Goal: Communication & Community: Answer question/provide support

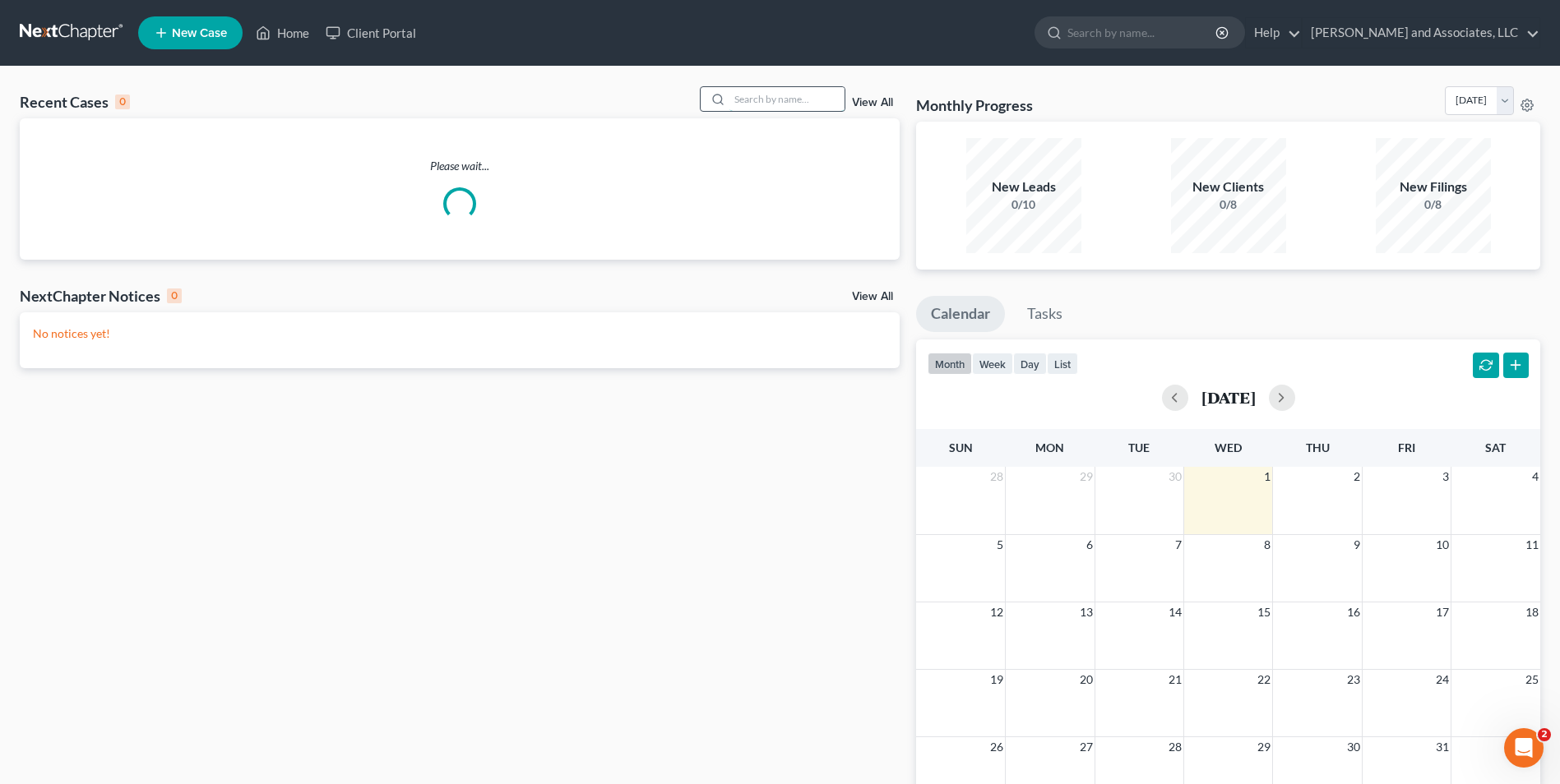
click at [768, 91] on input "search" at bounding box center [787, 99] width 115 height 24
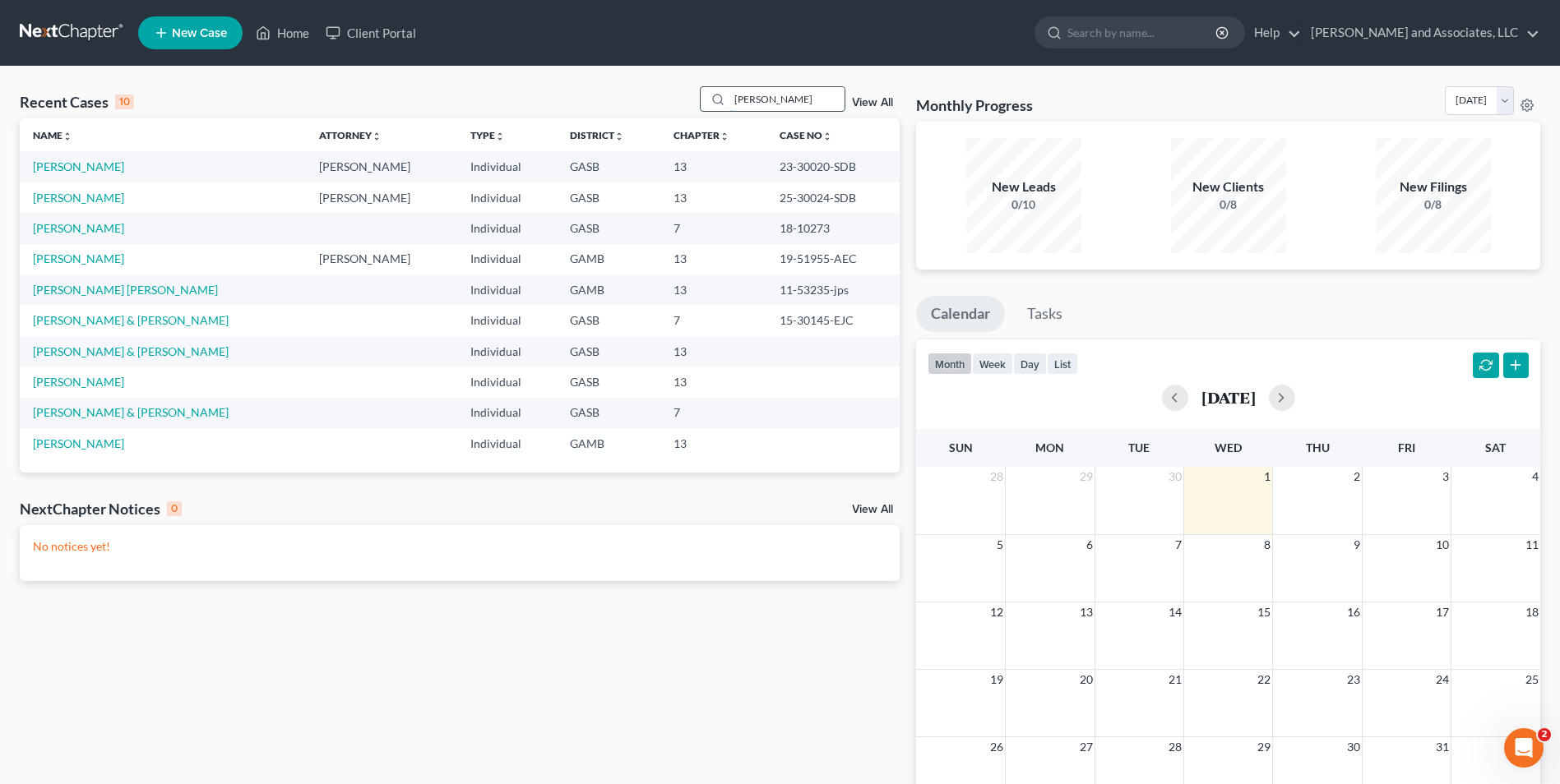
drag, startPoint x: 784, startPoint y: 97, endPoint x: 714, endPoint y: 91, distance: 70.3
click at [714, 91] on div "[PERSON_NAME]" at bounding box center [773, 99] width 146 height 25
type input "q"
type input "[PERSON_NAME]"
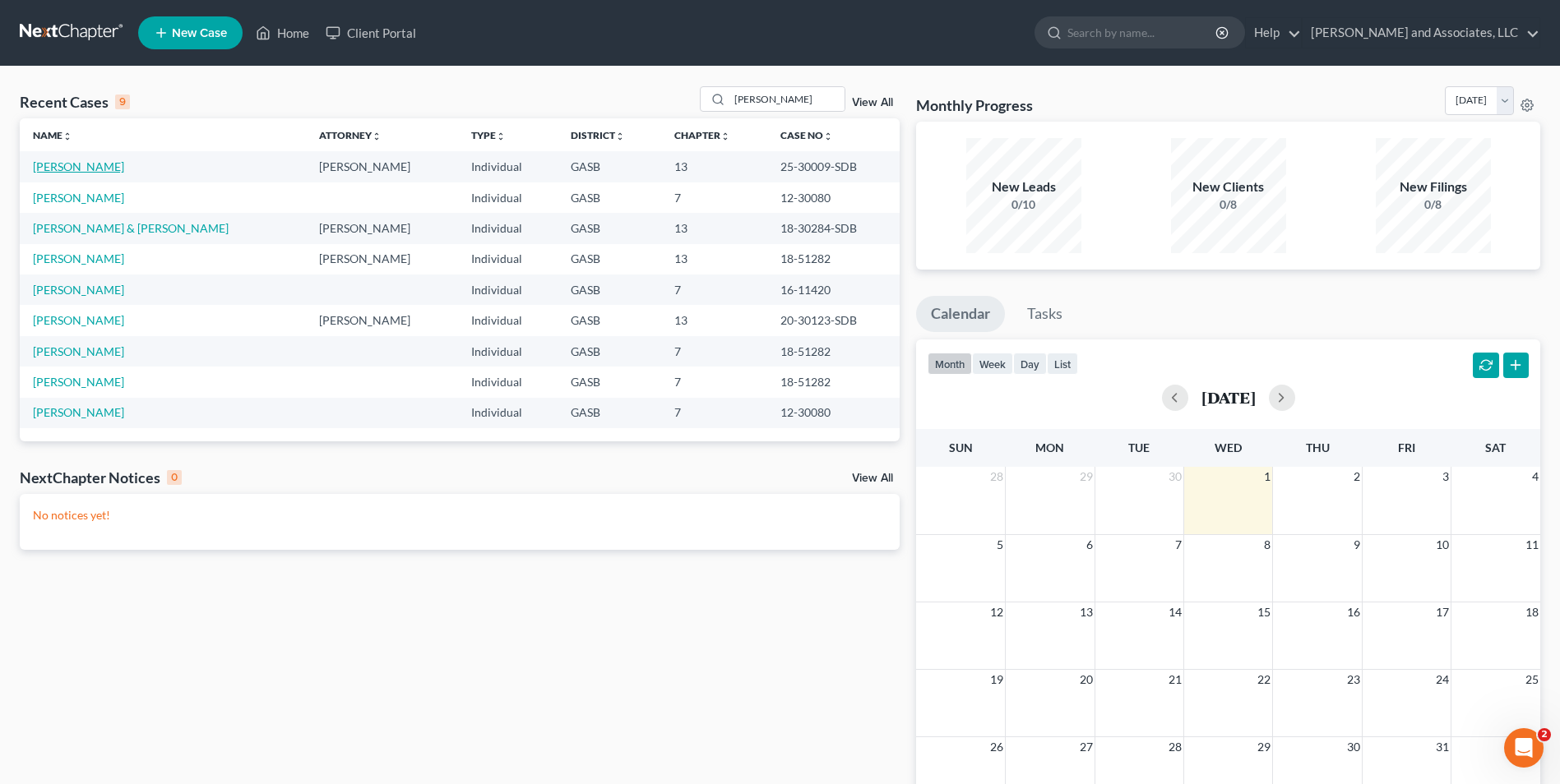
click at [72, 172] on link "[PERSON_NAME]" at bounding box center [79, 167] width 92 height 14
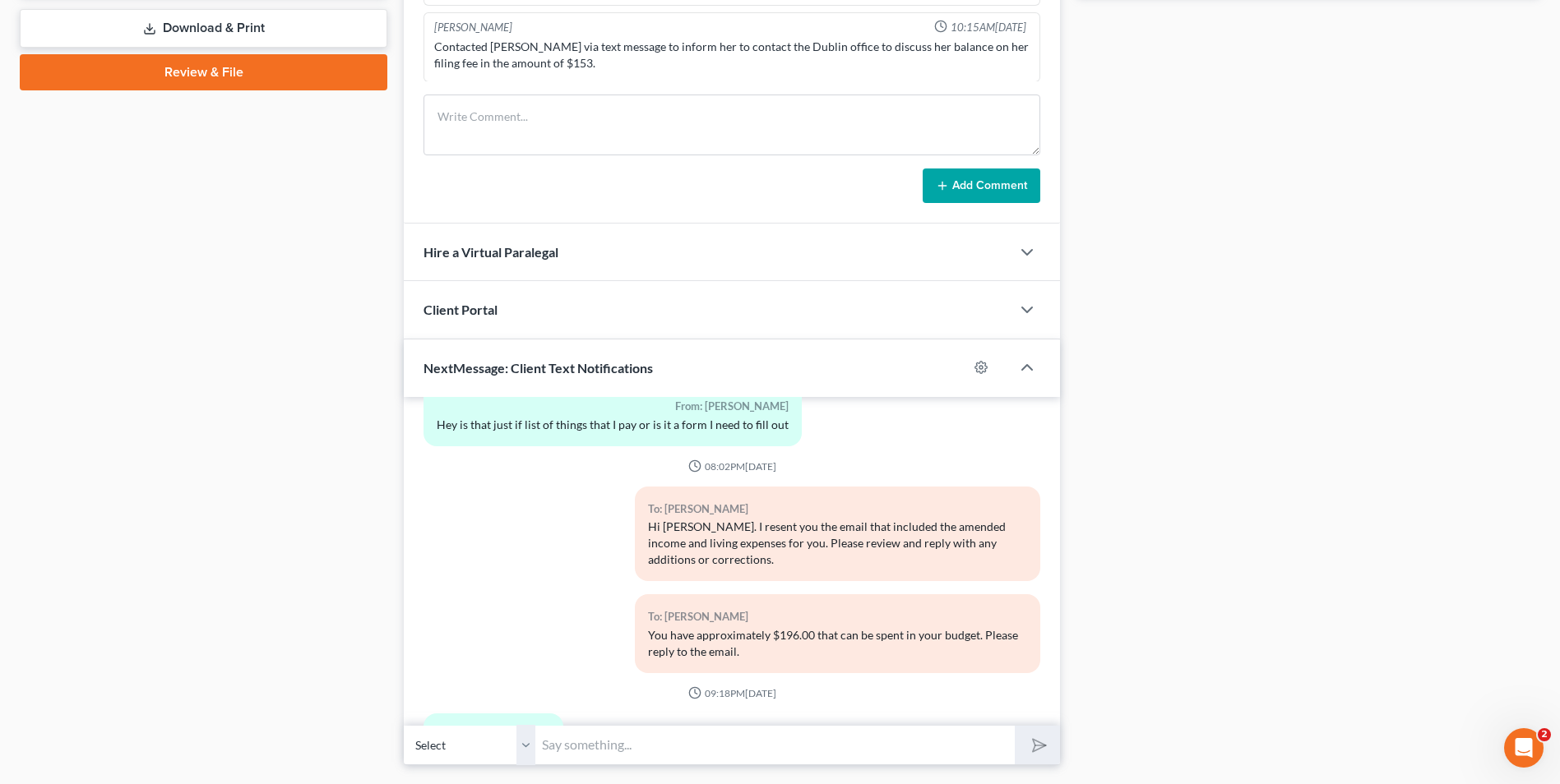
scroll to position [794, 0]
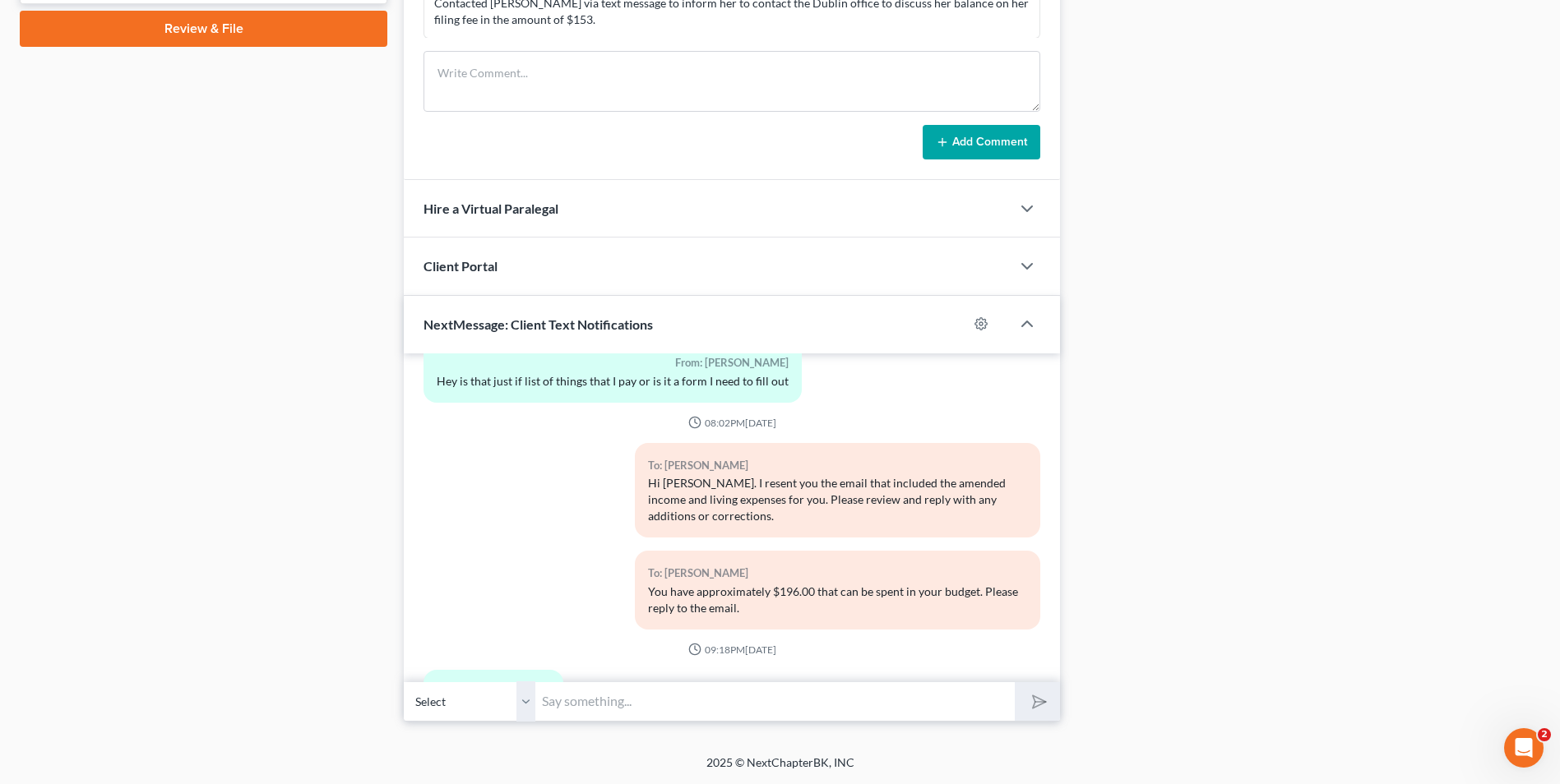
click at [651, 697] on input "text" at bounding box center [775, 701] width 479 height 40
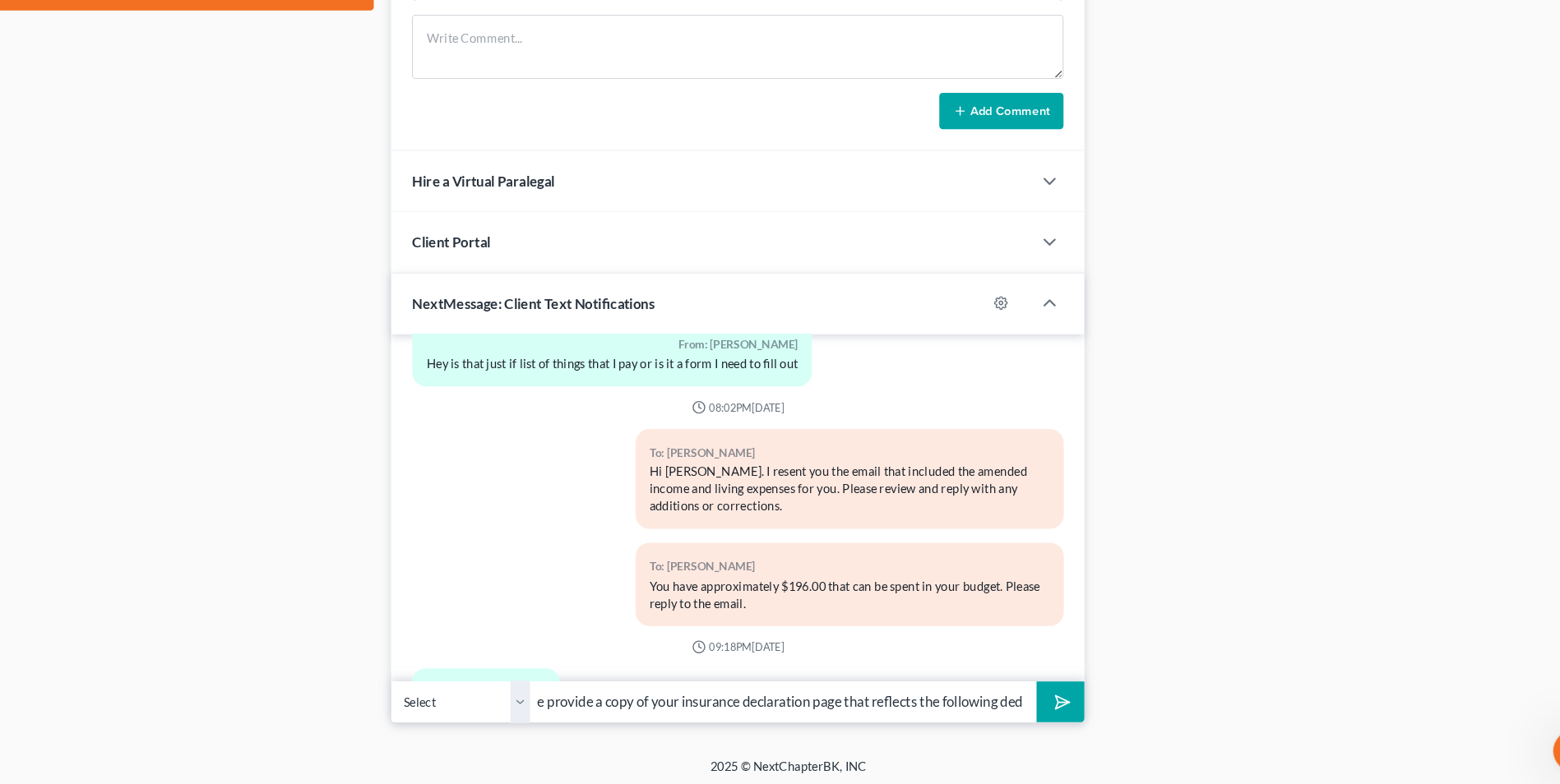
scroll to position [0, 425]
type input "Good Evening, [PERSON_NAME]. This is Attorney [PERSON_NAME]. Please provide a c…"
click at [1041, 704] on polygon "submit" at bounding box center [1036, 701] width 20 height 20
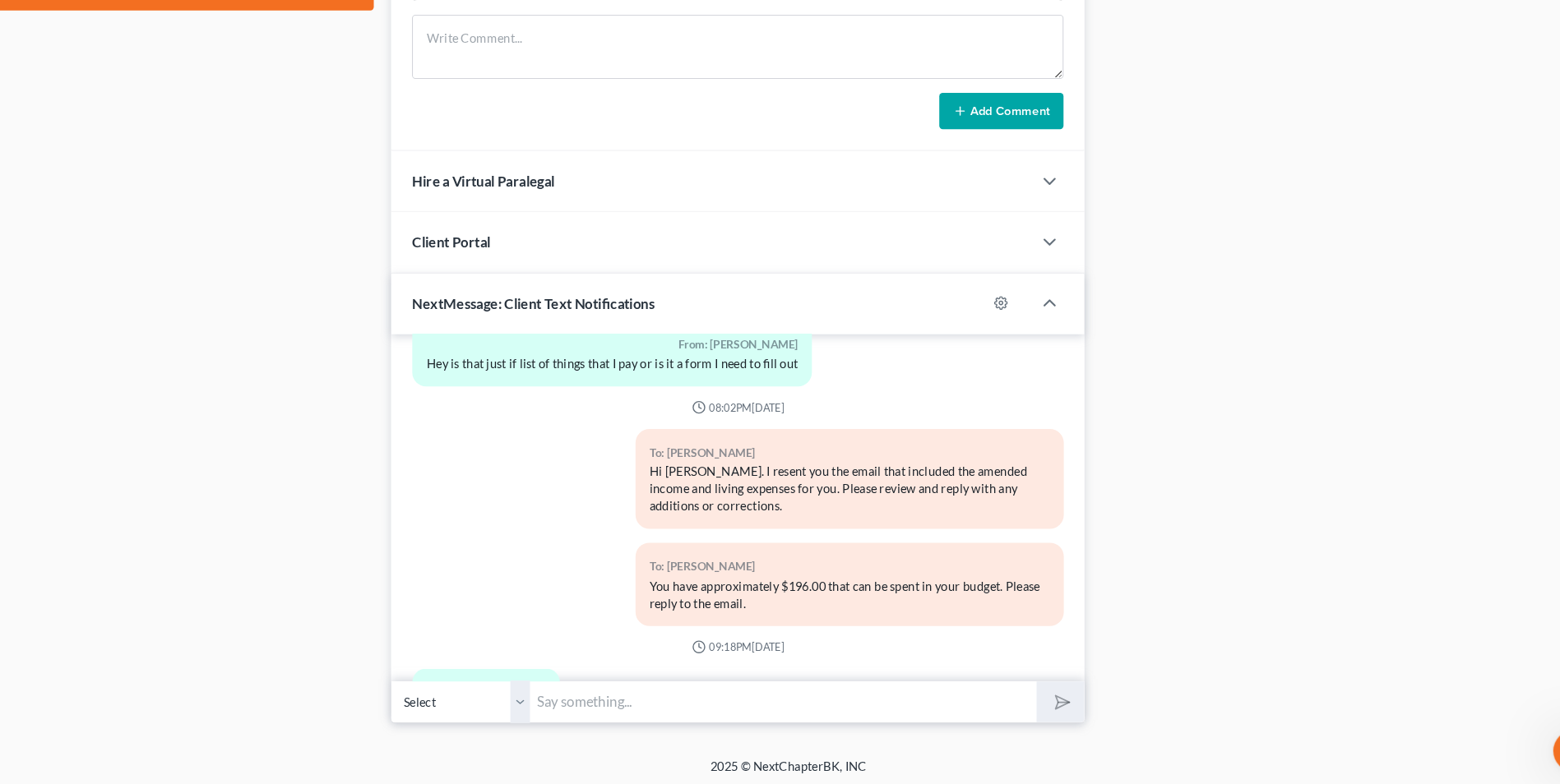
scroll to position [7689, 0]
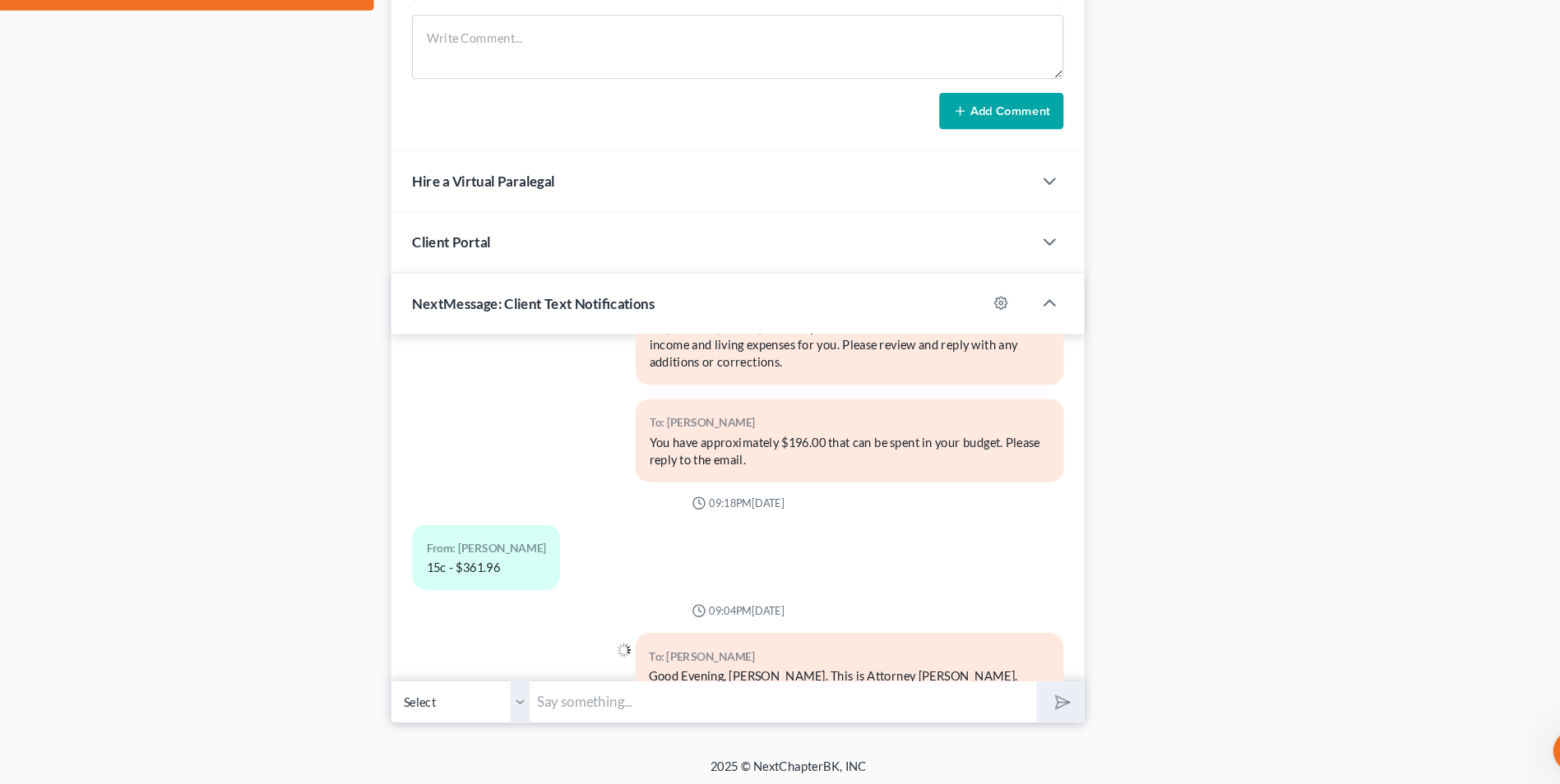
click at [575, 695] on input "text" at bounding box center [775, 701] width 479 height 40
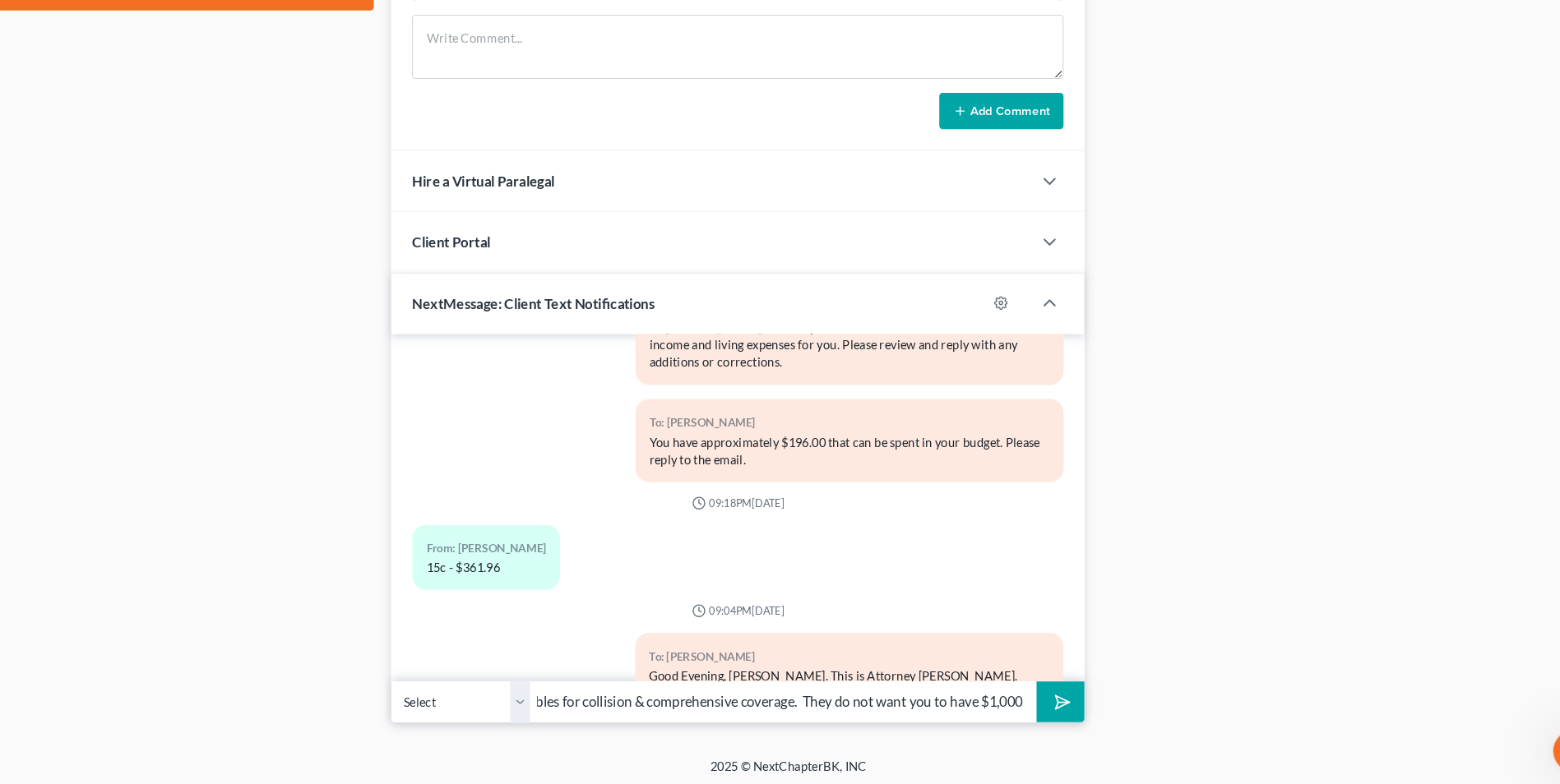
scroll to position [0, 162]
drag, startPoint x: 833, startPoint y: 697, endPoint x: 789, endPoint y: 693, distance: 44.2
click at [789, 693] on input "Maximum of $500 deductibles for collision & comprehensive coverage. They do not…" at bounding box center [775, 701] width 479 height 40
click at [1011, 700] on input "Maximum of $500 deductibles for collision & comprehensive coverage. Creditor do…" at bounding box center [775, 701] width 479 height 40
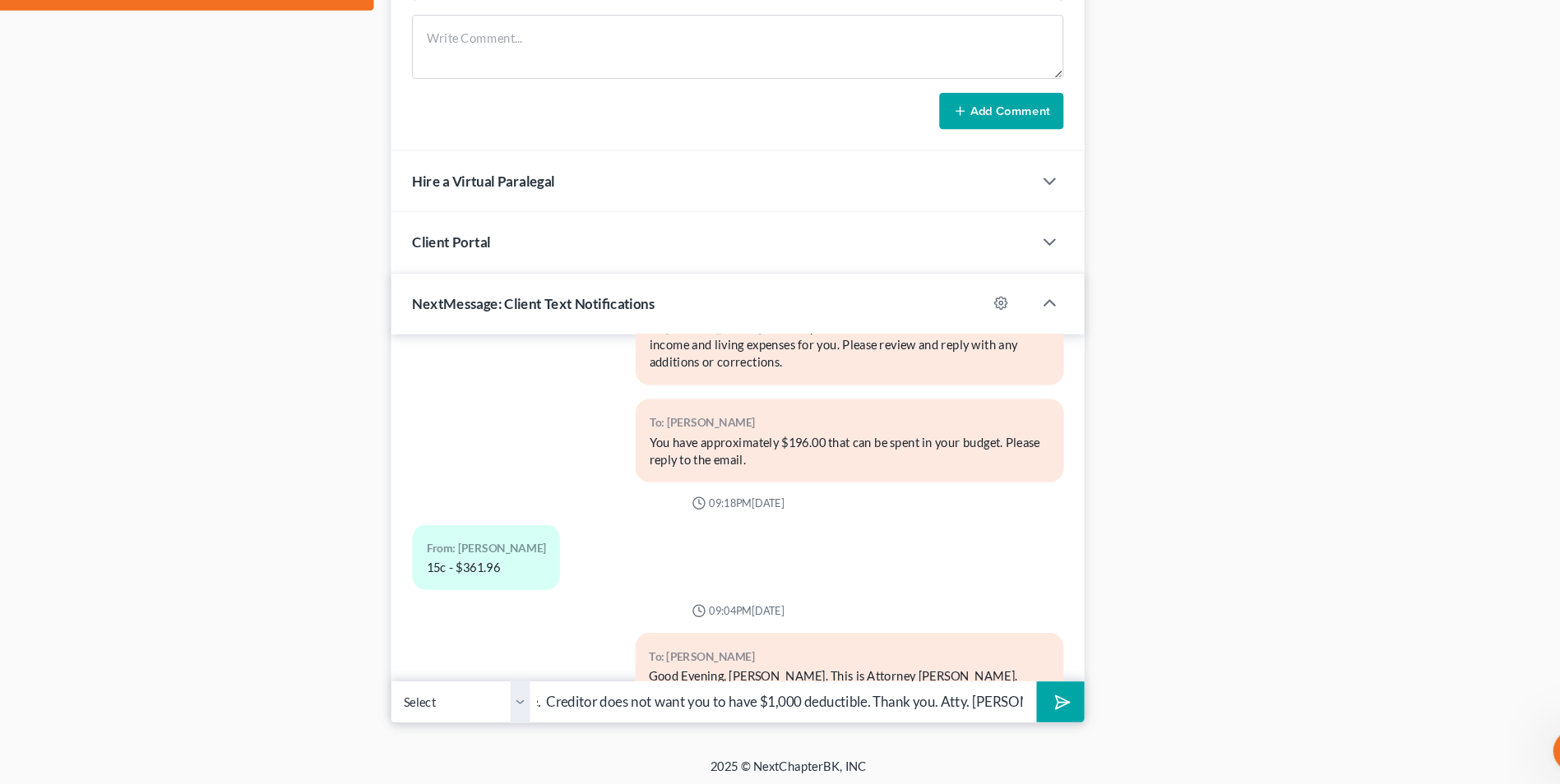
scroll to position [0, 399]
type input "Maximum of $500 deductibles for collision & comprehensive coverage. Creditor do…"
click at [1033, 693] on icon "submit" at bounding box center [1036, 701] width 23 height 23
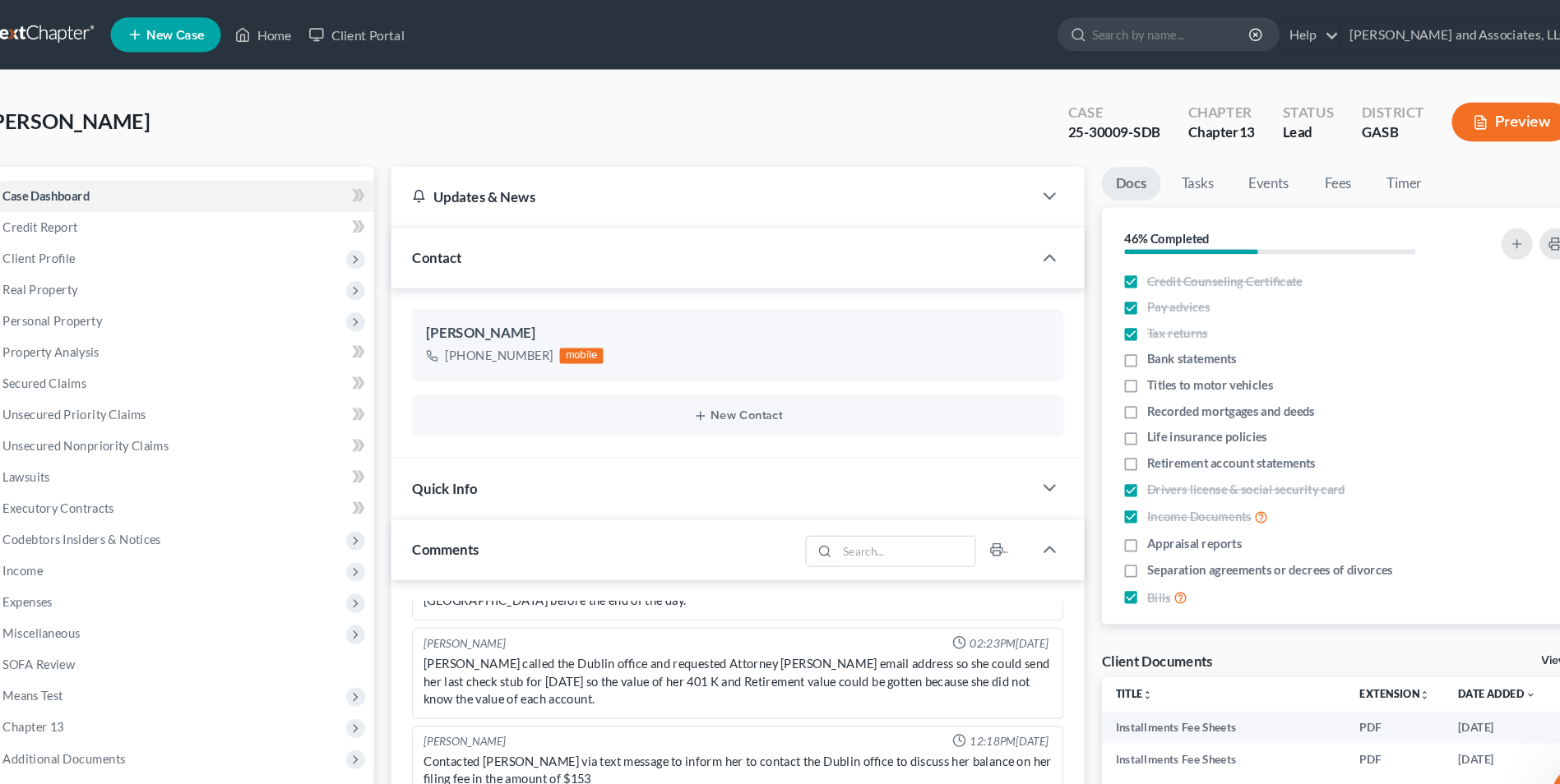
click at [419, 241] on div "Contact" at bounding box center [707, 243] width 607 height 57
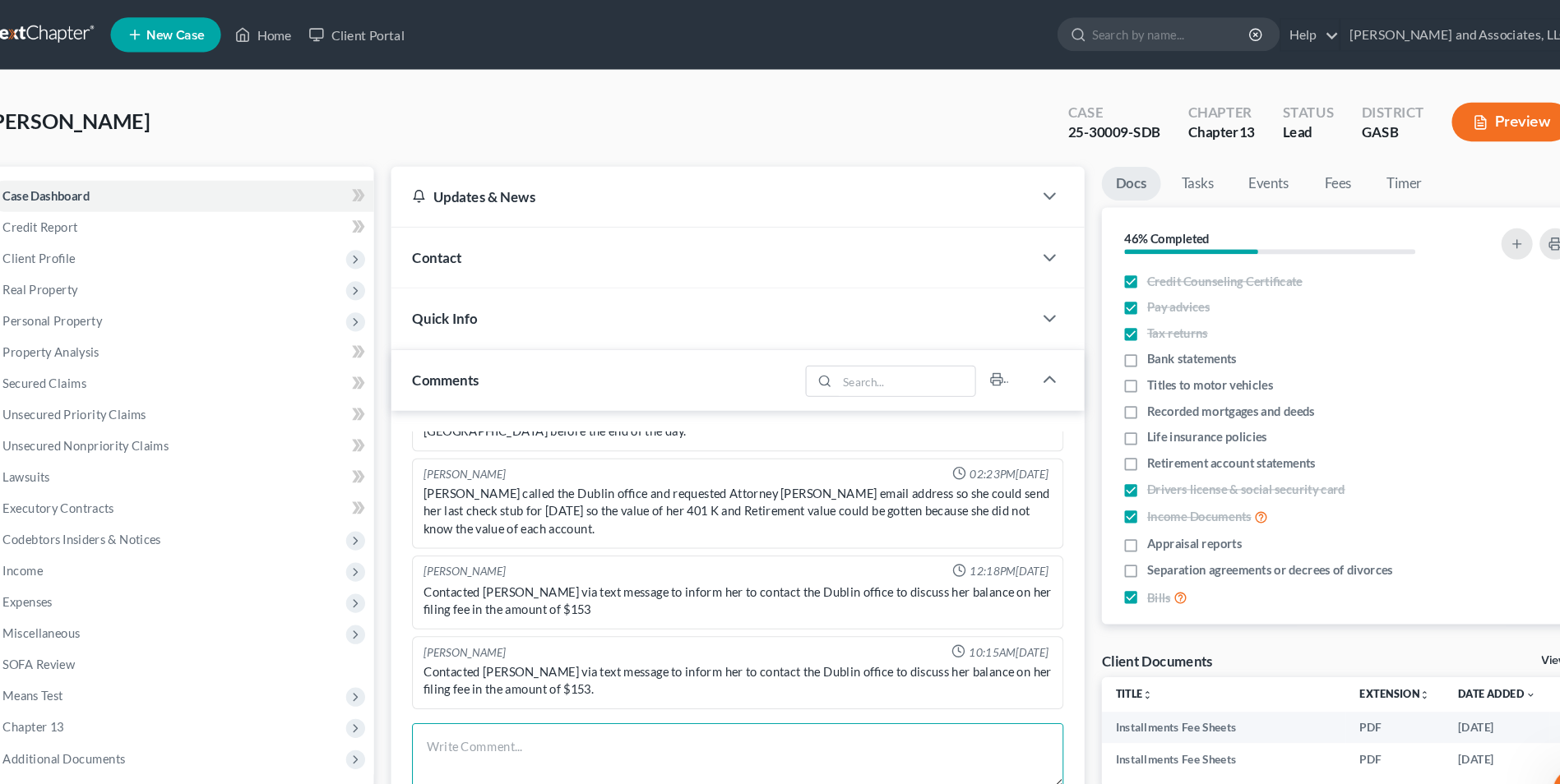
click at [469, 699] on textarea at bounding box center [732, 715] width 617 height 61
click at [469, 699] on textarea "On or about [DATE]," at bounding box center [732, 715] width 617 height 61
click at [591, 700] on textarea "On or [DATE]," at bounding box center [732, 715] width 617 height 61
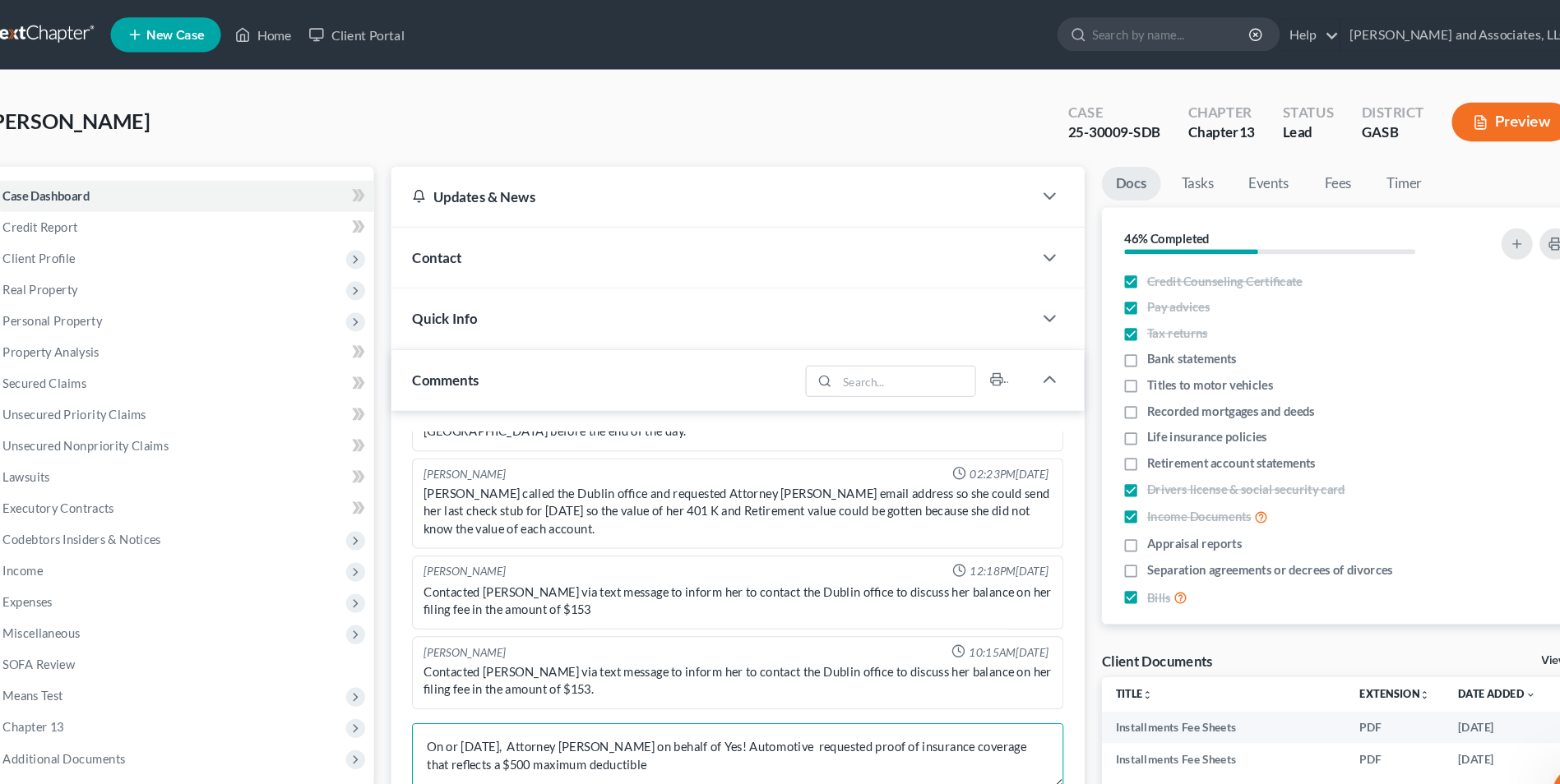
click at [592, 706] on textarea "On or [DATE], Attorney [PERSON_NAME] on behalf of Yes! Automotive requested pro…" at bounding box center [732, 715] width 617 height 61
click at [716, 727] on textarea "On or [DATE], Attorney [PERSON_NAME] on behalf of Yes! Automotive requested pro…" at bounding box center [732, 715] width 617 height 61
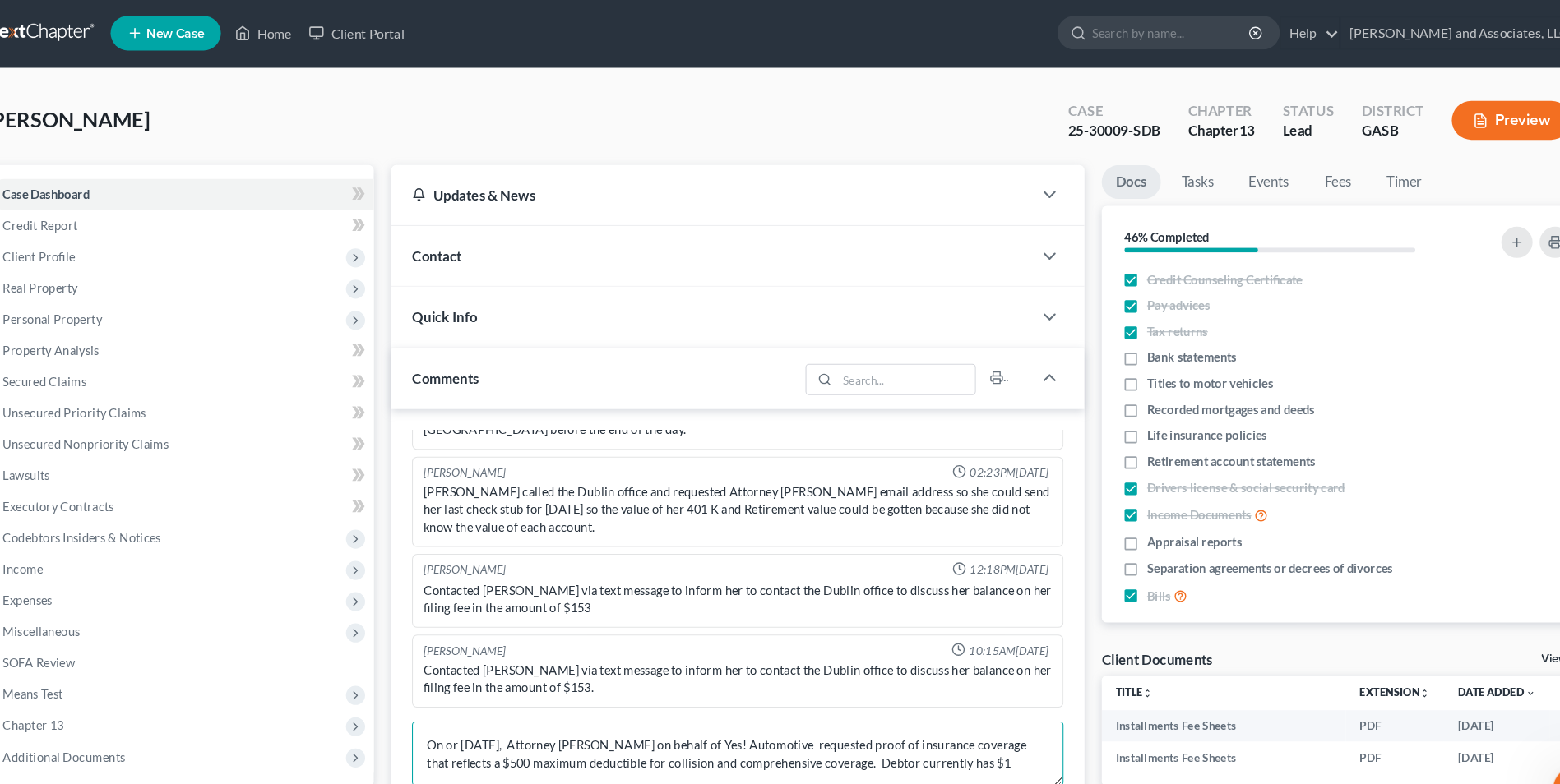
scroll to position [4, 0]
click at [851, 700] on textarea "On or [DATE], Attorney [PERSON_NAME] on behalf of Yes! Automotive requested pro…" at bounding box center [732, 715] width 617 height 61
click at [851, 701] on textarea "On or [DATE], Attorney [PERSON_NAME] on behalf of Yes! Automotive requested pro…" at bounding box center [732, 715] width 617 height 61
click at [539, 705] on textarea "On or [DATE], Attorney [PERSON_NAME] on behalf of Yes! Automotive has requested…" at bounding box center [732, 715] width 617 height 61
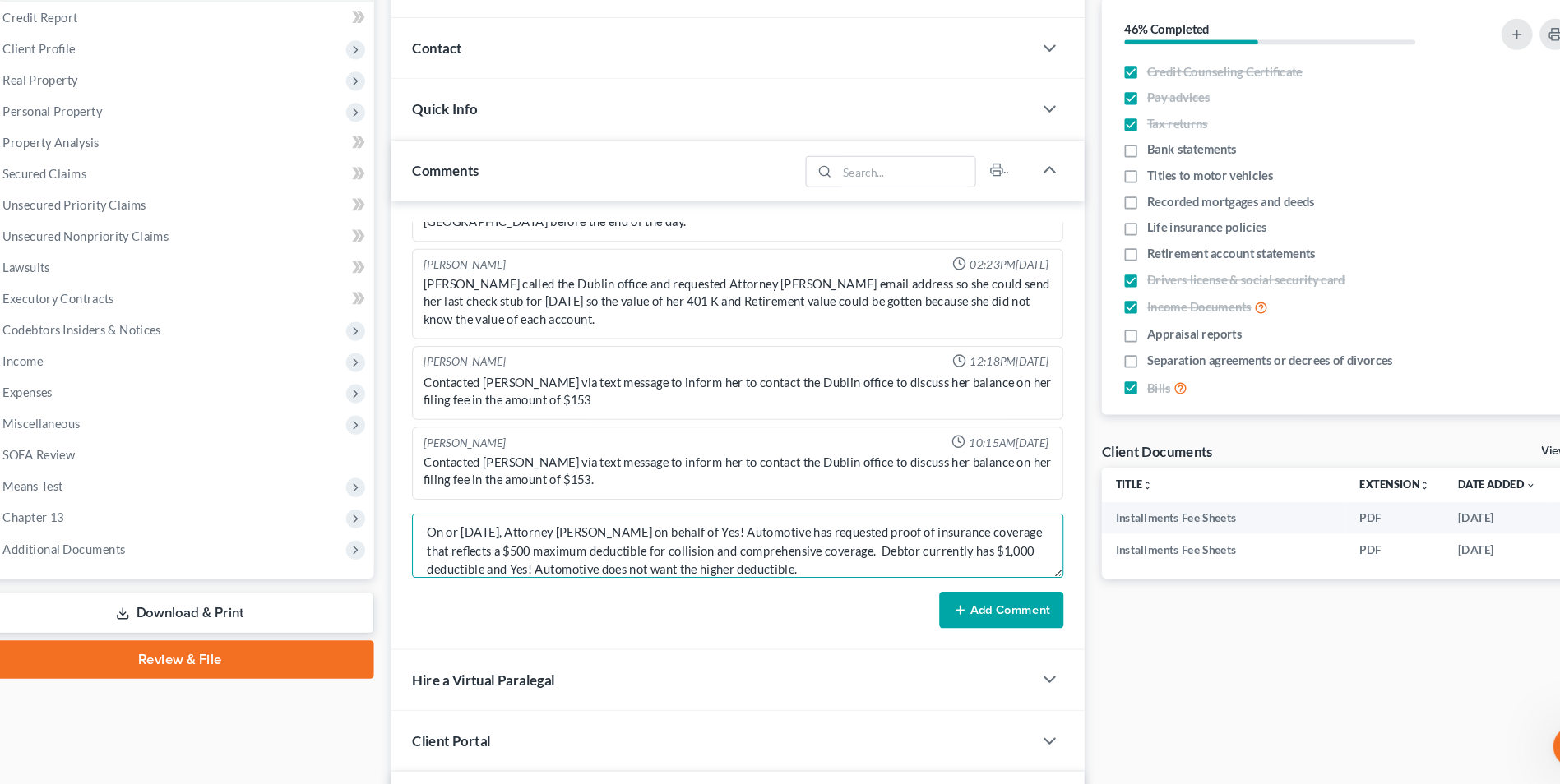
scroll to position [179, 0]
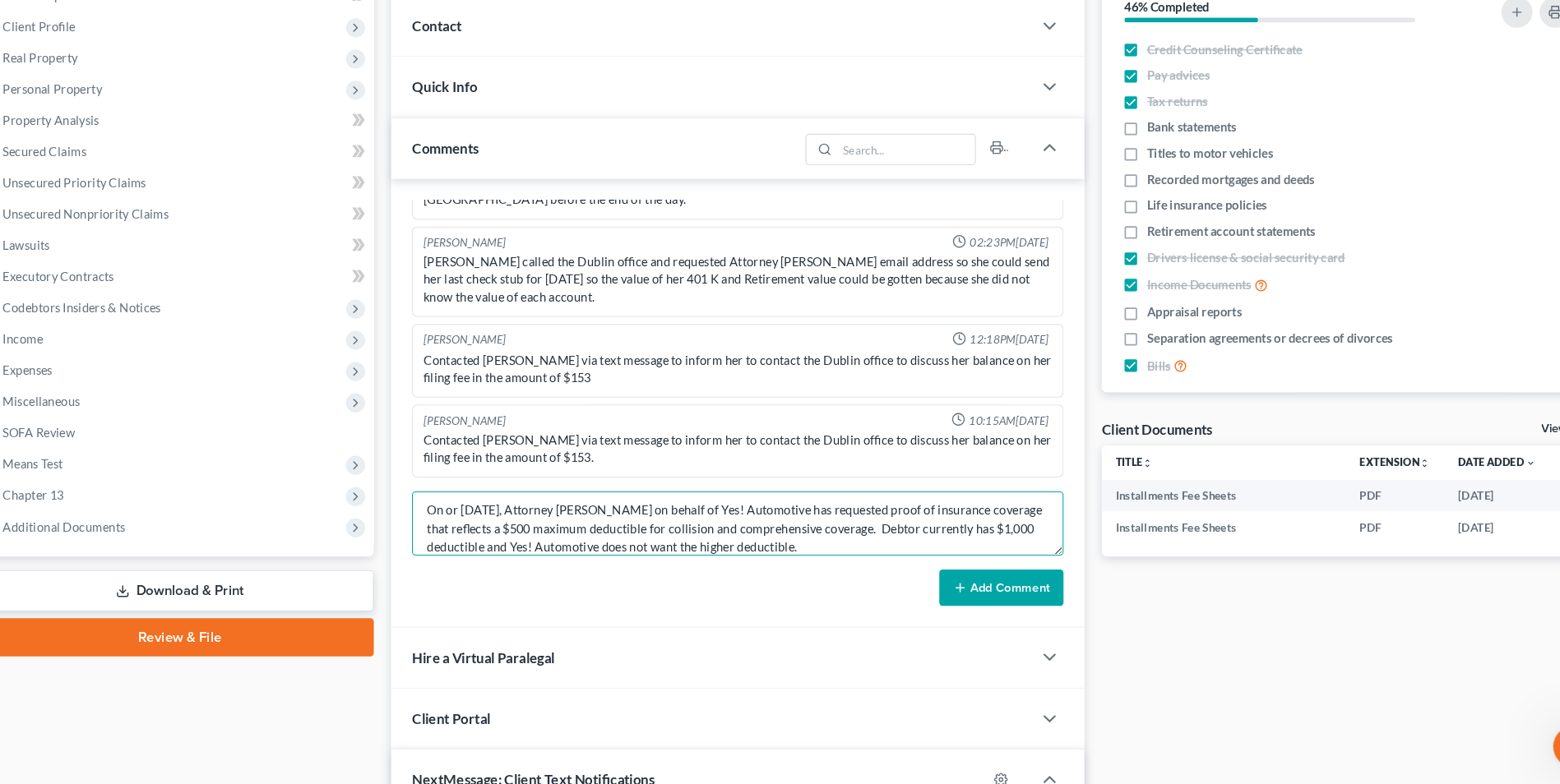
click at [836, 553] on textarea "On or [DATE], Attorney [PERSON_NAME] on behalf of Yes! Automotive has requested…" at bounding box center [732, 536] width 617 height 61
click at [909, 538] on textarea "On or [DATE], Attorney [PERSON_NAME] on behalf of Yes! Automotive has requested…" at bounding box center [732, 536] width 617 height 61
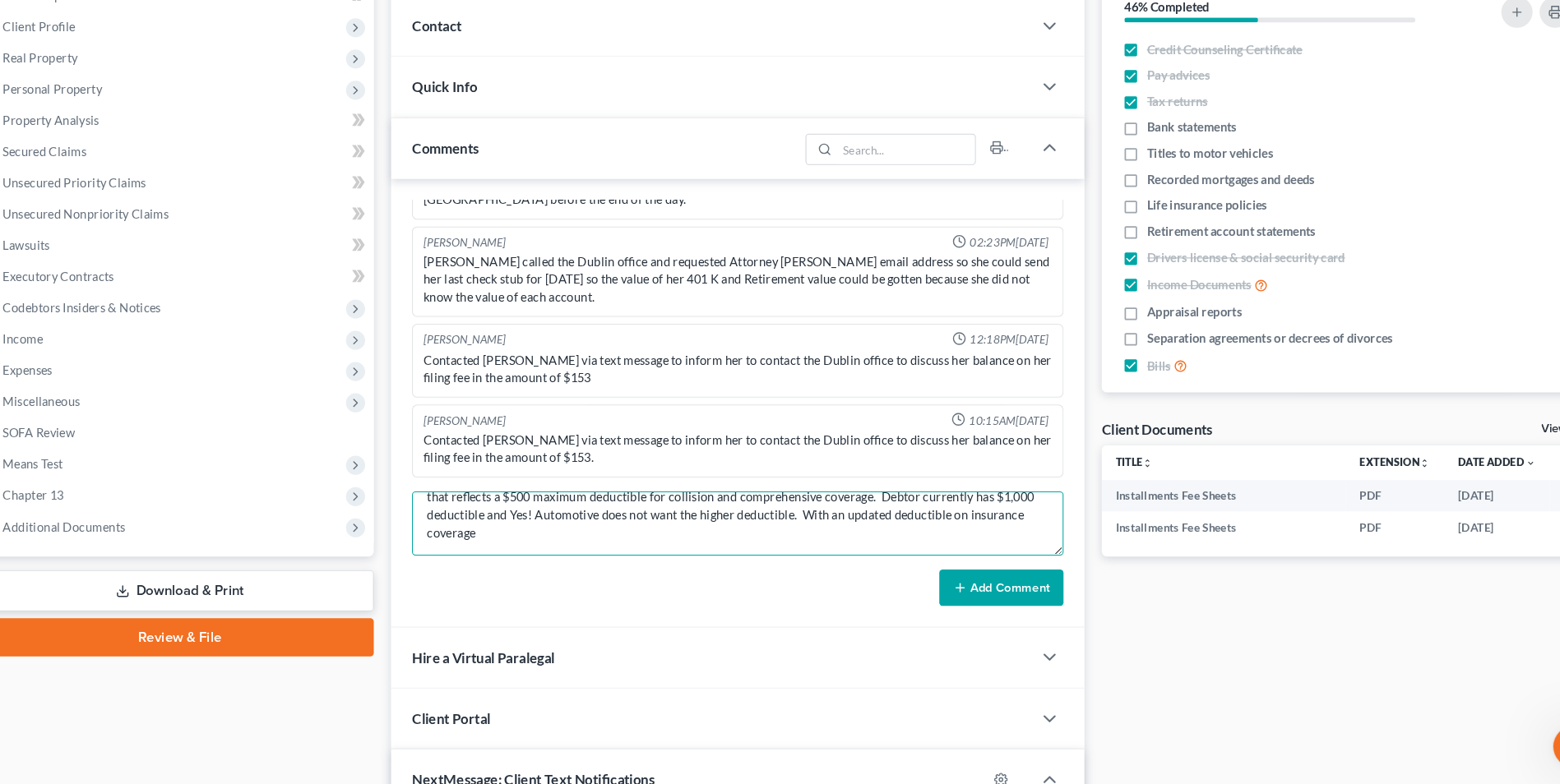
drag, startPoint x: 533, startPoint y: 564, endPoint x: 488, endPoint y: 553, distance: 46.3
click at [488, 553] on textarea "On or [DATE], Attorney [PERSON_NAME] on behalf of Yes! Automotive has requested…" at bounding box center [732, 536] width 617 height 61
type textarea "On or [DATE], Attorney [PERSON_NAME] on behalf of Yes! Automotive has requested…"
click at [957, 592] on button "Add Comment" at bounding box center [981, 597] width 118 height 34
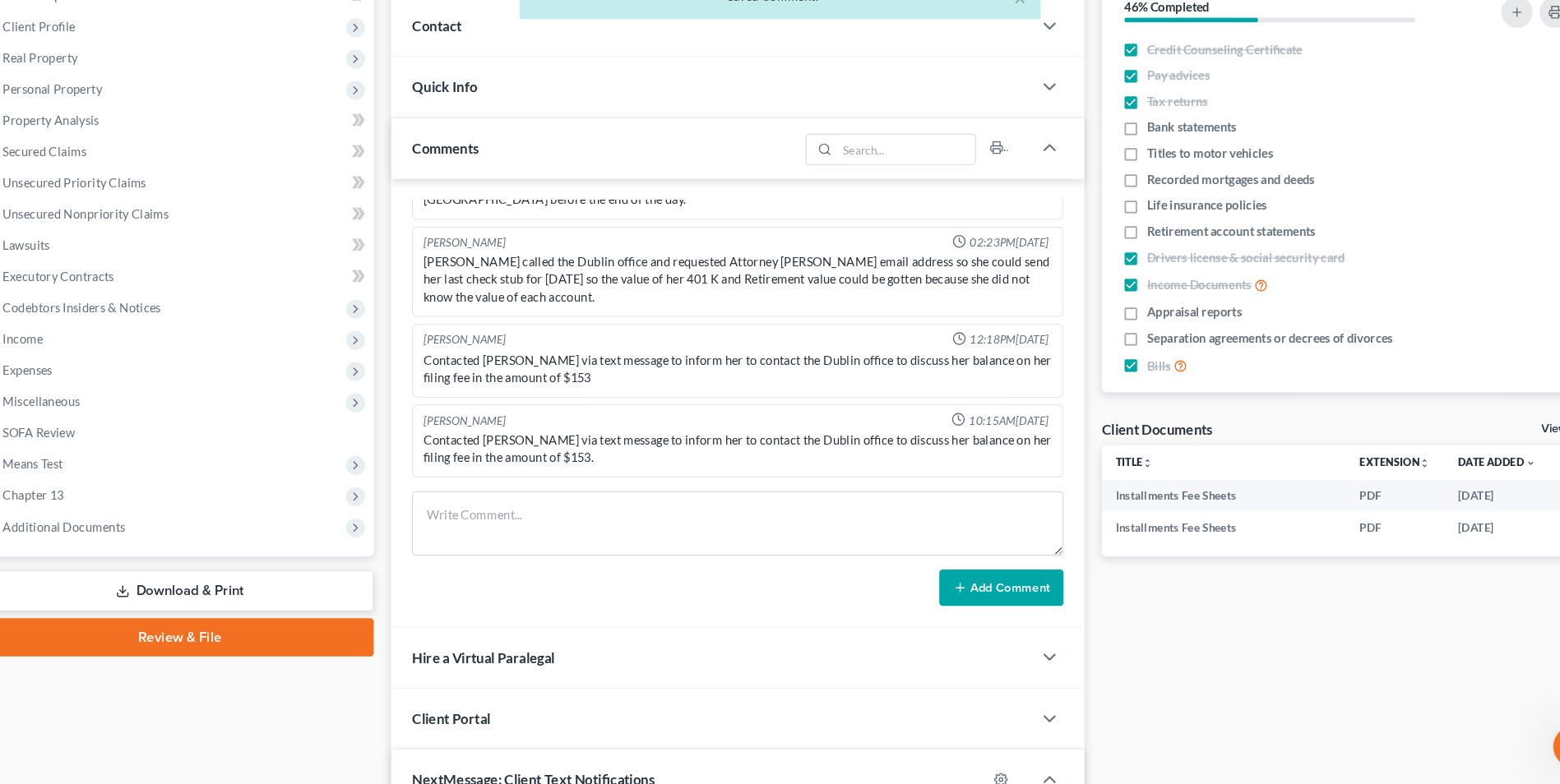
scroll to position [178, 0]
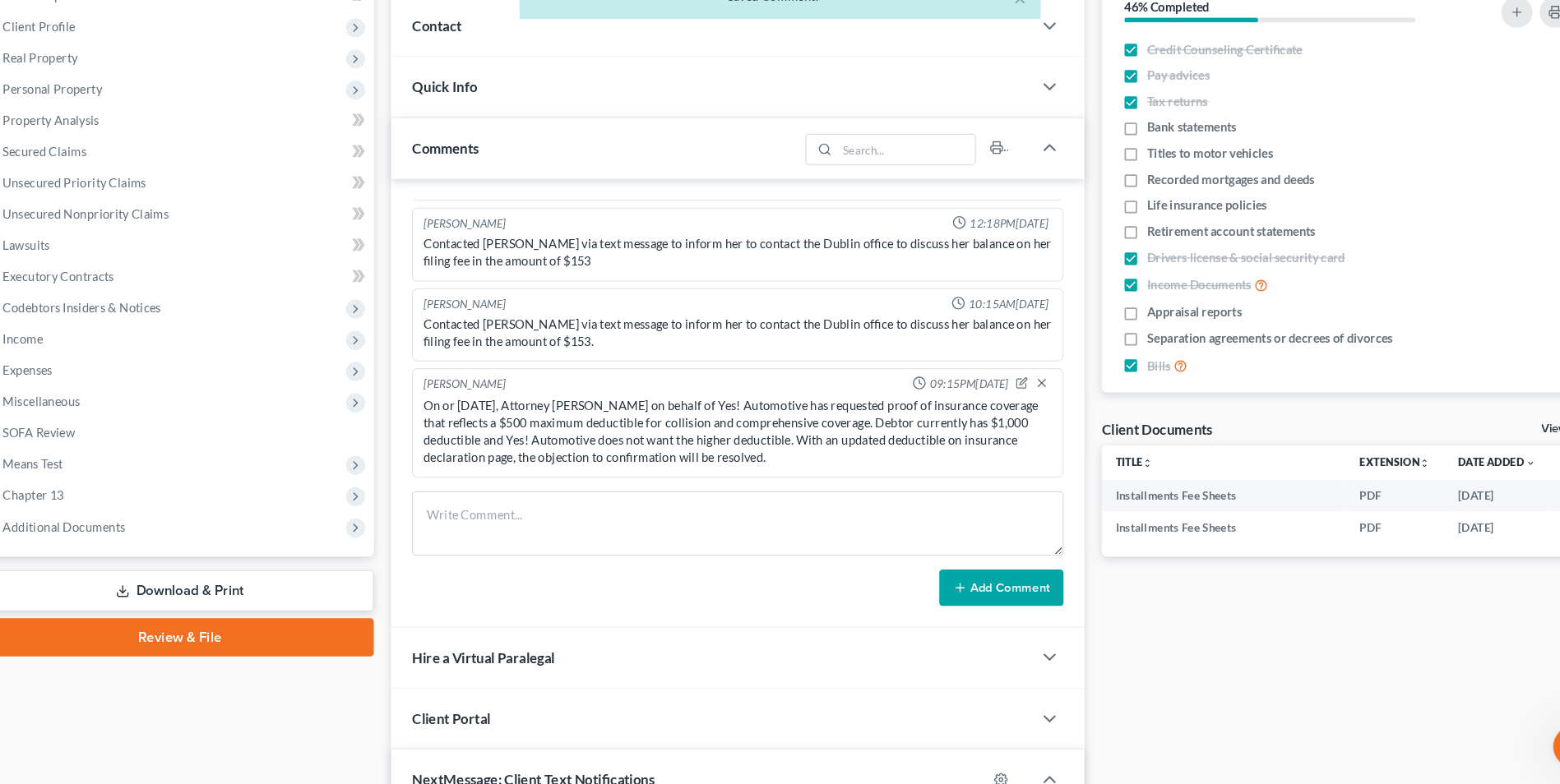
drag, startPoint x: 957, startPoint y: 592, endPoint x: 586, endPoint y: 184, distance: 551.5
click at [586, 184] on div "Comments [PERSON_NAME] 12:21PM[DATE] Contacted [PERSON_NAME] to inform her that…" at bounding box center [732, 394] width 656 height 483
